Goal: Obtain resource: Download file/media

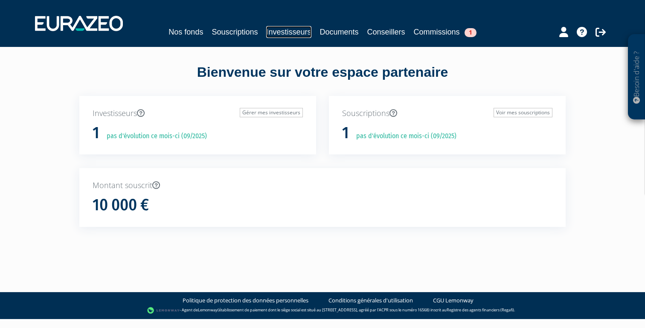
click at [290, 30] on link "Investisseurs" at bounding box center [288, 32] width 45 height 12
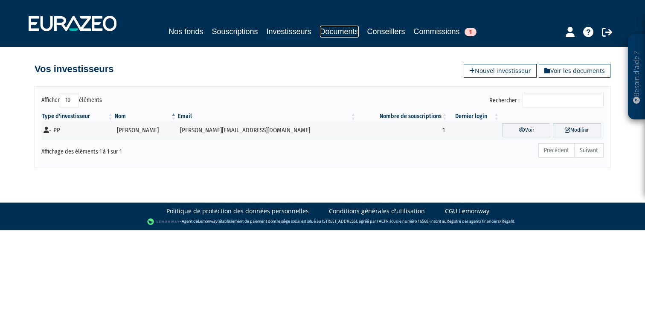
click at [337, 33] on link "Documents" at bounding box center [339, 32] width 39 height 12
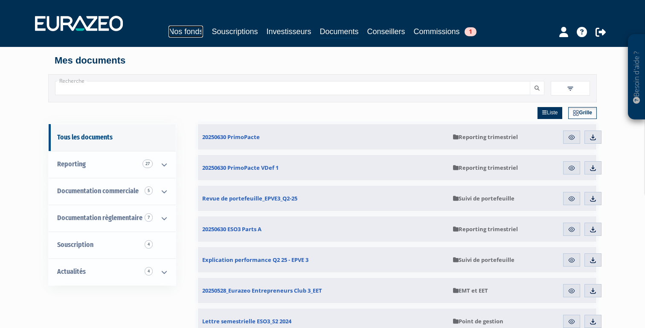
click at [191, 32] on link "Nos fonds" at bounding box center [185, 32] width 35 height 12
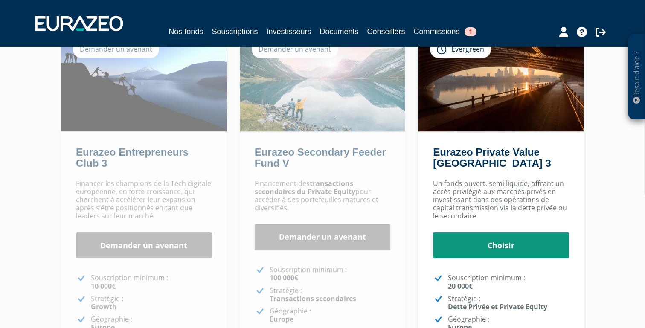
scroll to position [41, 0]
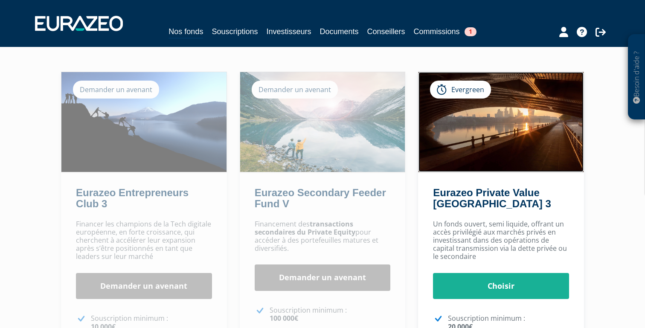
click at [479, 148] on img at bounding box center [500, 122] width 165 height 100
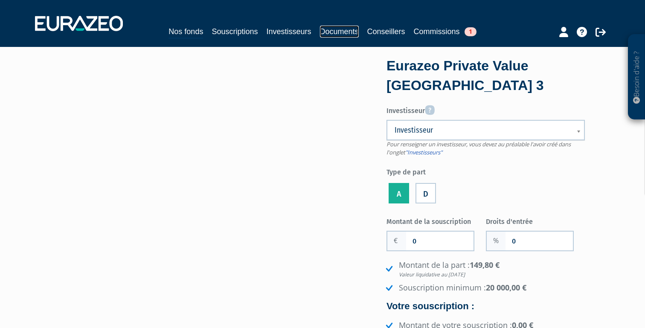
click at [332, 32] on link "Documents" at bounding box center [339, 32] width 39 height 12
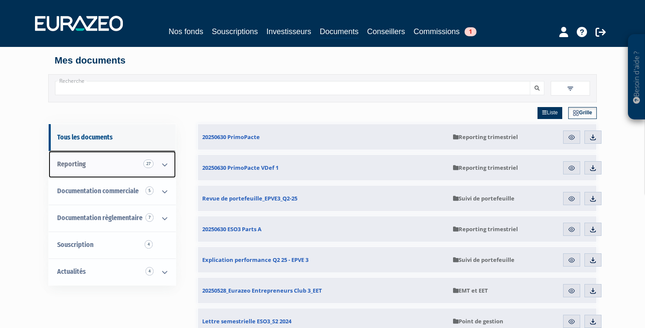
click at [98, 167] on link "Reporting 27" at bounding box center [112, 164] width 127 height 27
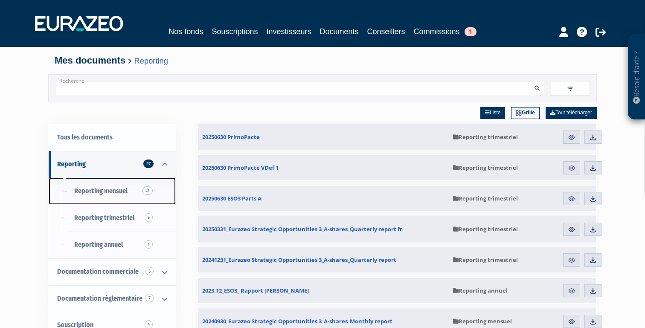
click at [107, 189] on span "Reporting mensuel 21" at bounding box center [100, 191] width 53 height 8
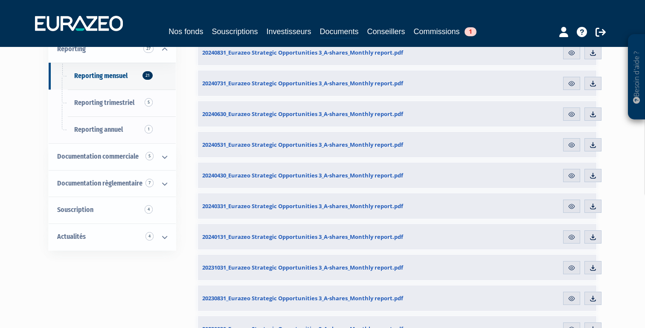
scroll to position [161, 0]
